Goal: Find specific page/section: Find specific page/section

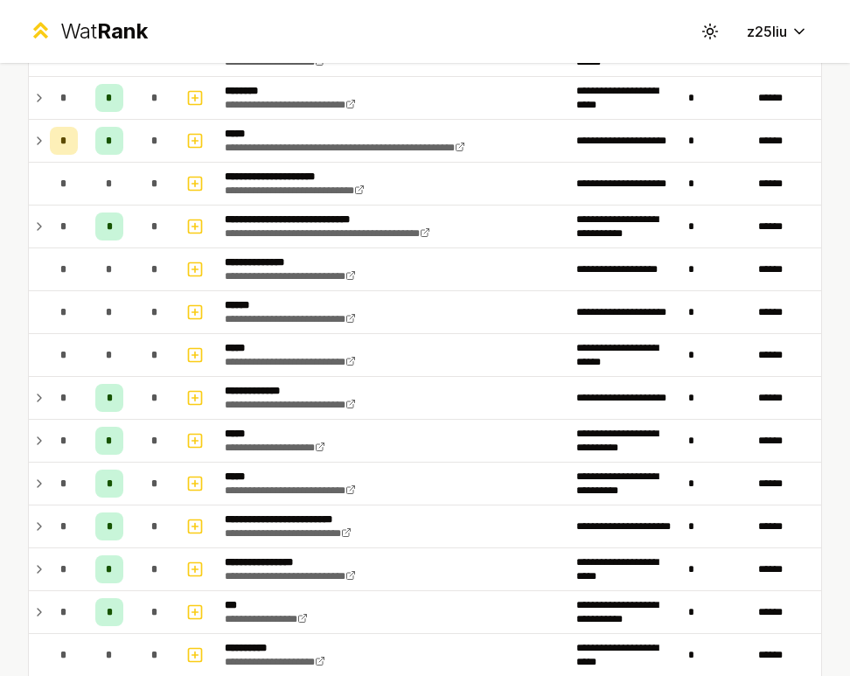
scroll to position [349, 0]
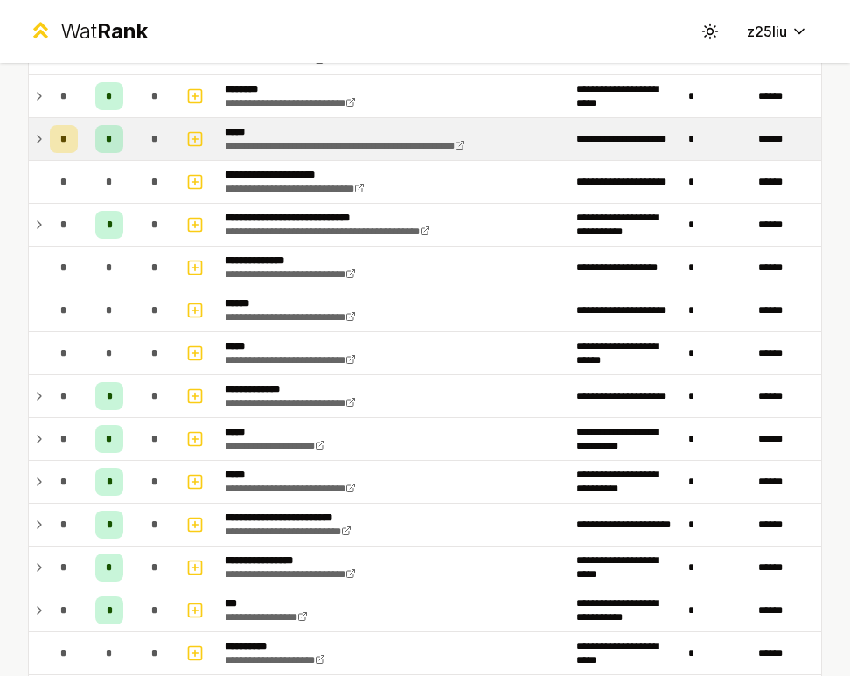
click at [131, 138] on td "*" at bounding box center [109, 139] width 49 height 42
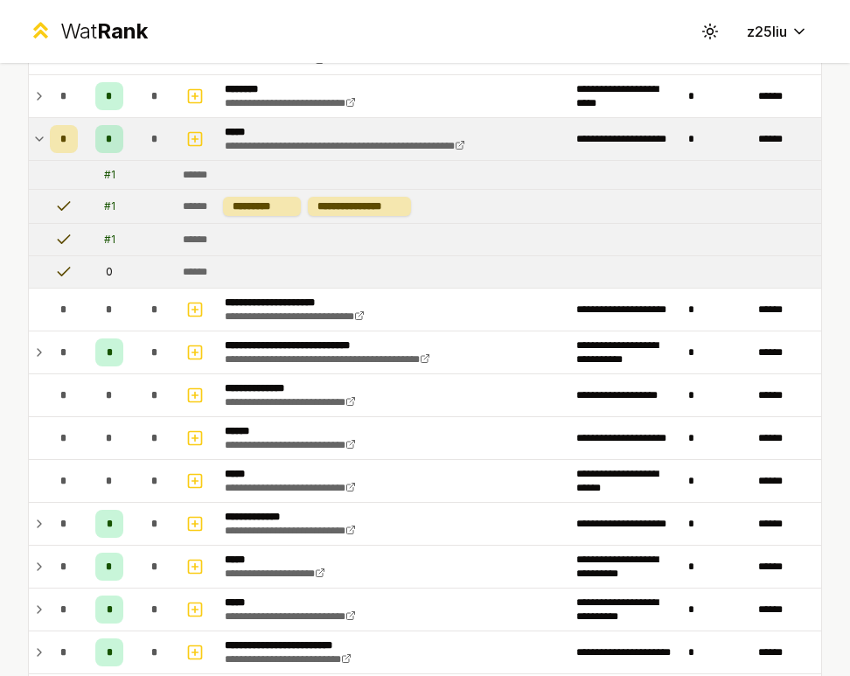
click at [34, 130] on icon at bounding box center [39, 139] width 14 height 21
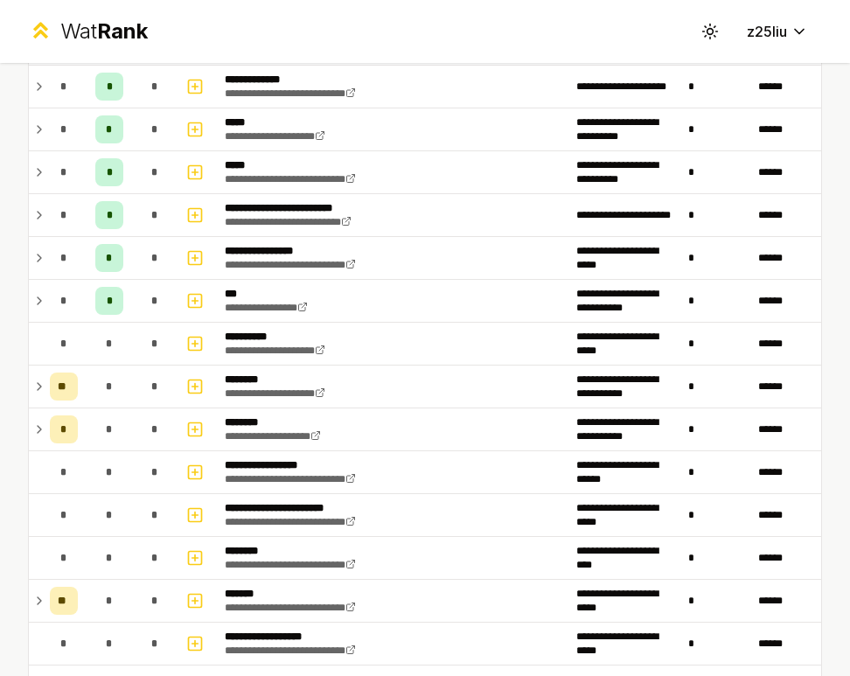
scroll to position [660, 0]
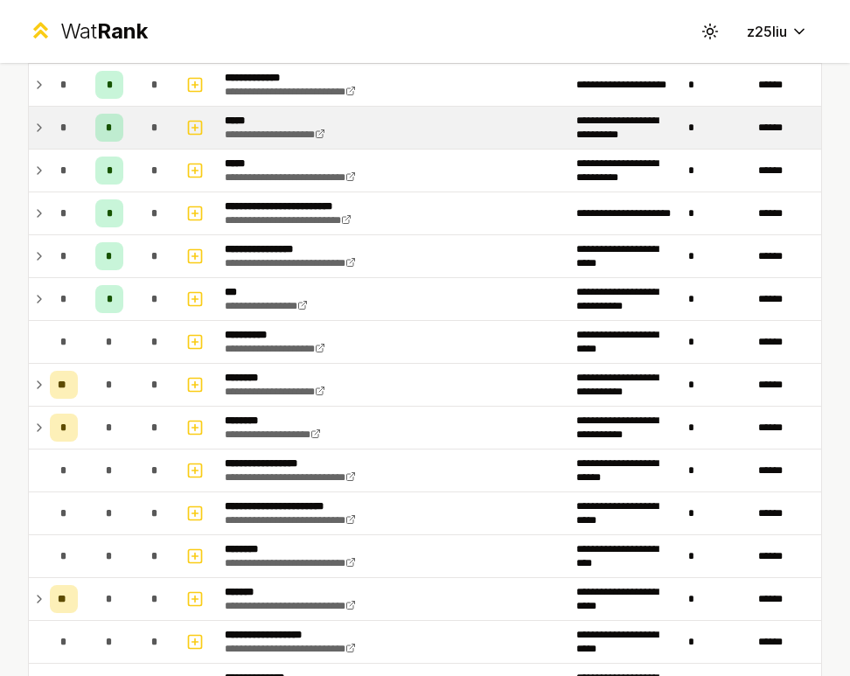
click at [42, 120] on tr "**********" at bounding box center [425, 128] width 792 height 43
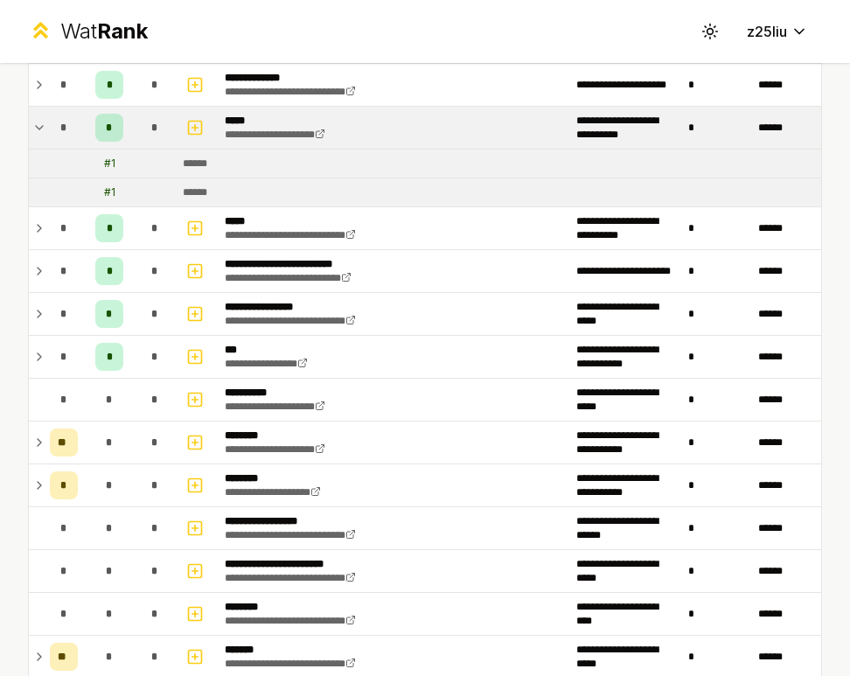
click at [38, 122] on icon at bounding box center [39, 127] width 14 height 21
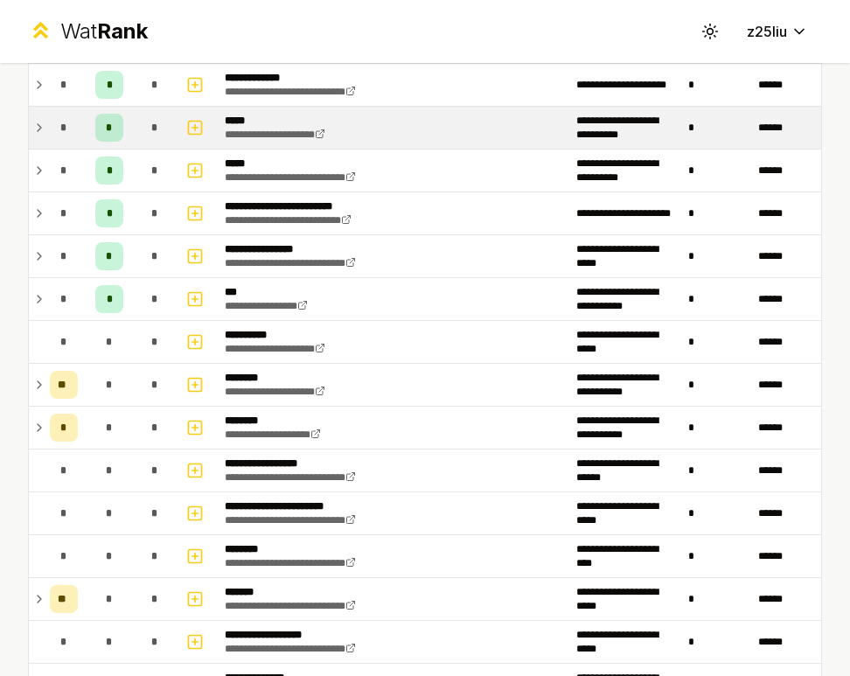
click at [38, 122] on icon at bounding box center [39, 127] width 14 height 21
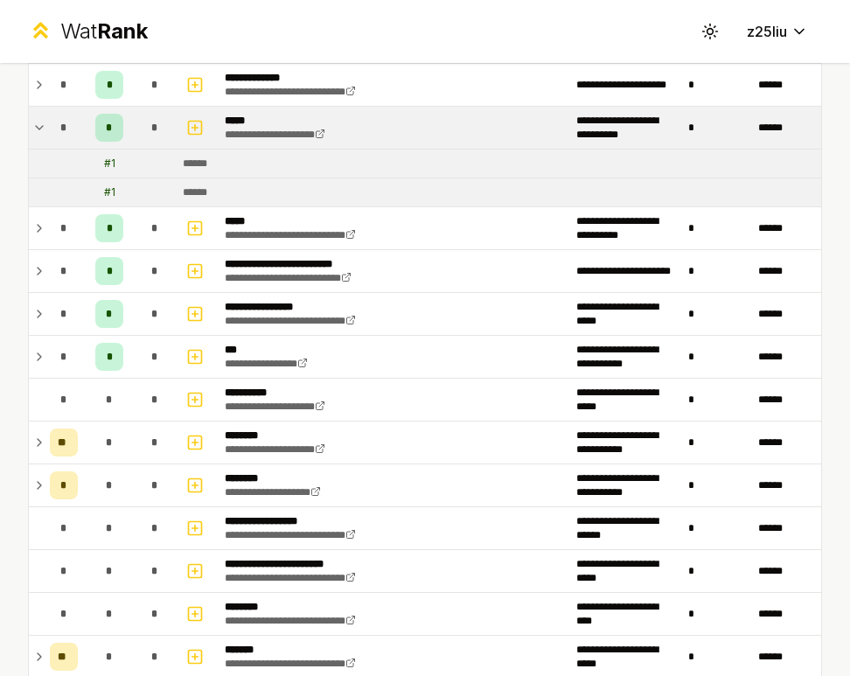
click at [38, 122] on icon at bounding box center [39, 127] width 14 height 21
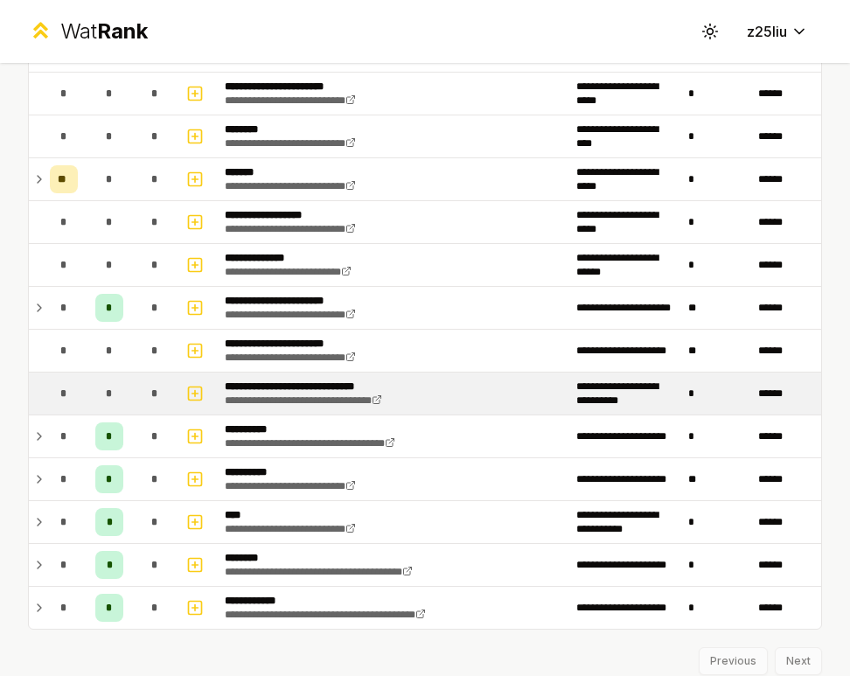
scroll to position [1082, 0]
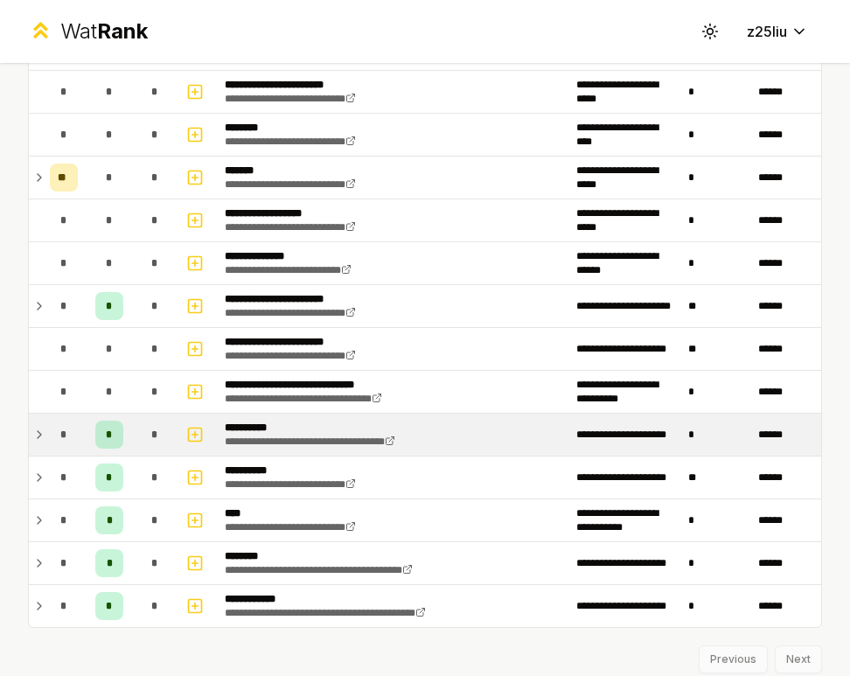
click at [61, 443] on div "*" at bounding box center [64, 435] width 28 height 28
click at [38, 436] on icon at bounding box center [39, 434] width 7 height 3
click at [39, 436] on icon at bounding box center [39, 434] width 3 height 7
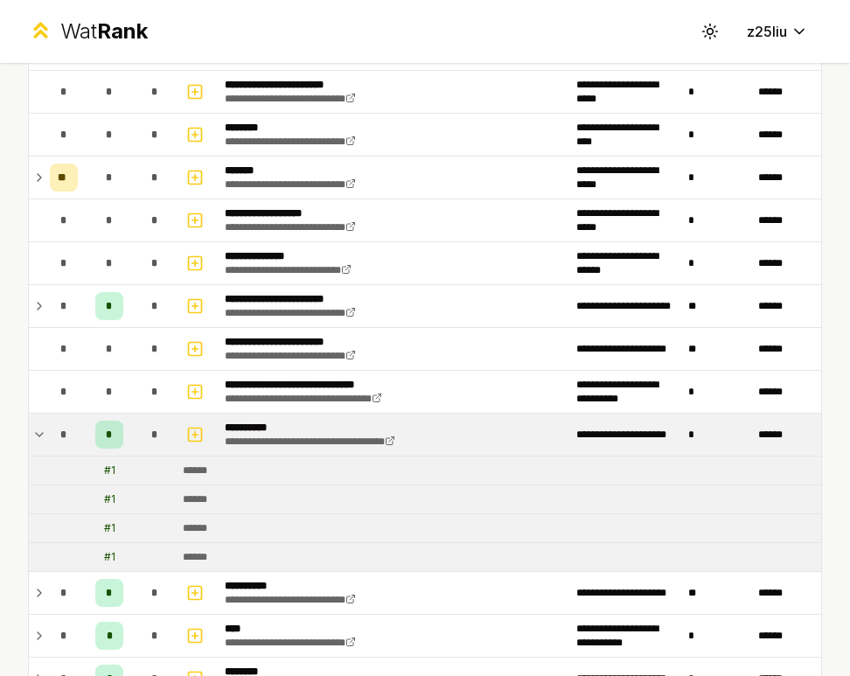
click at [39, 436] on icon at bounding box center [39, 434] width 7 height 3
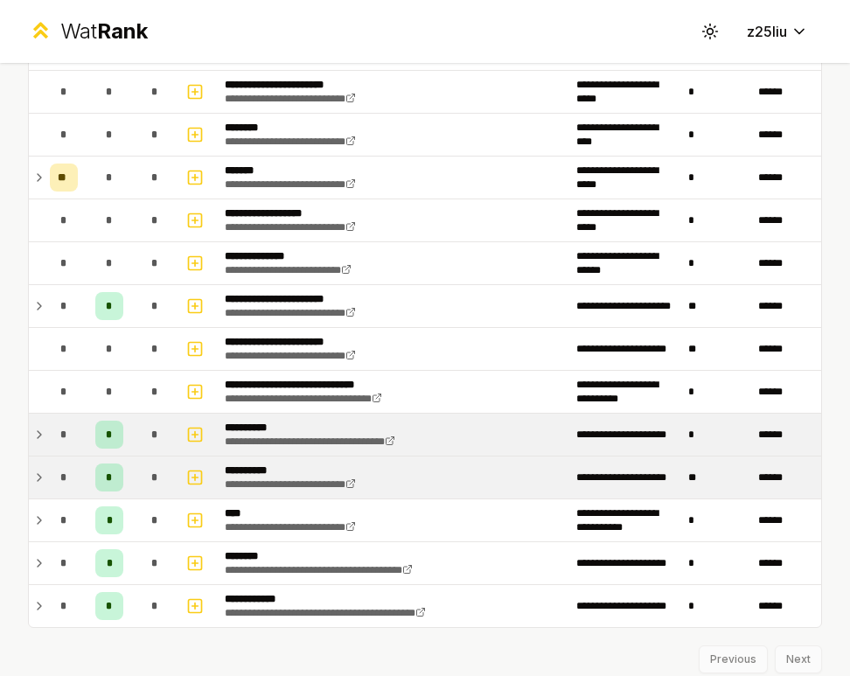
click at [48, 478] on td "*" at bounding box center [64, 478] width 42 height 42
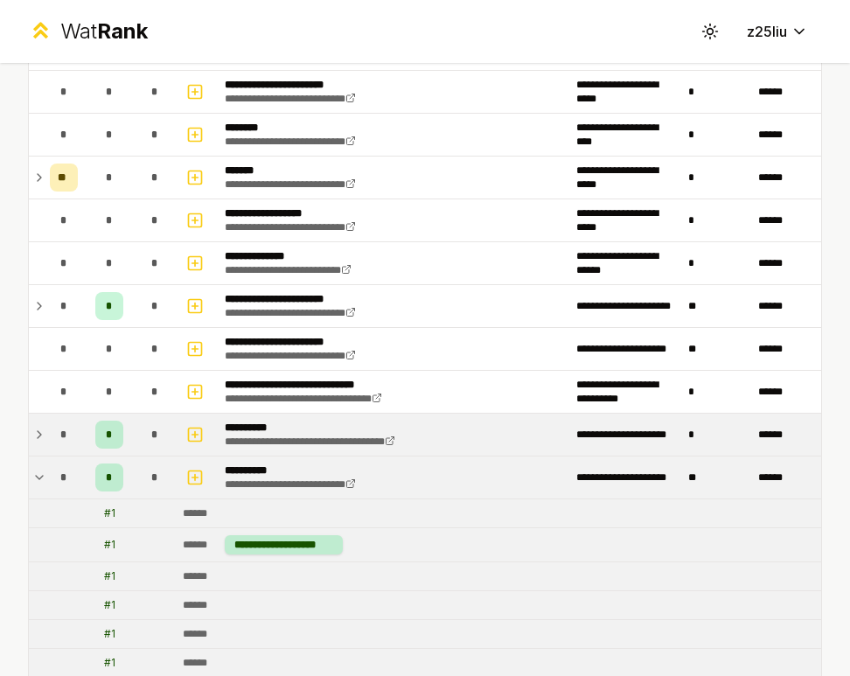
scroll to position [1321, 0]
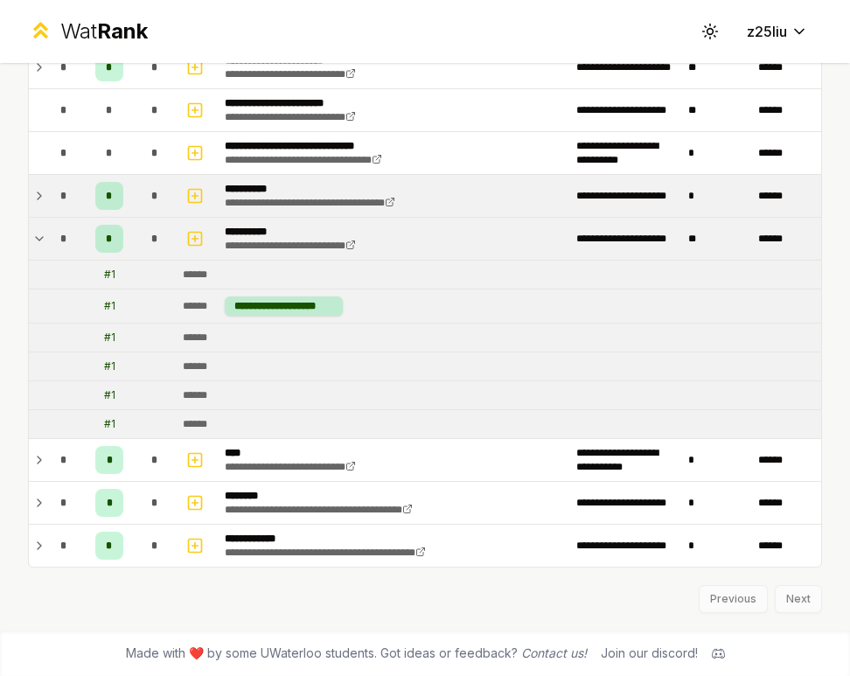
click at [43, 235] on td "*" at bounding box center [64, 239] width 42 height 42
